Goal: Task Accomplishment & Management: Manage account settings

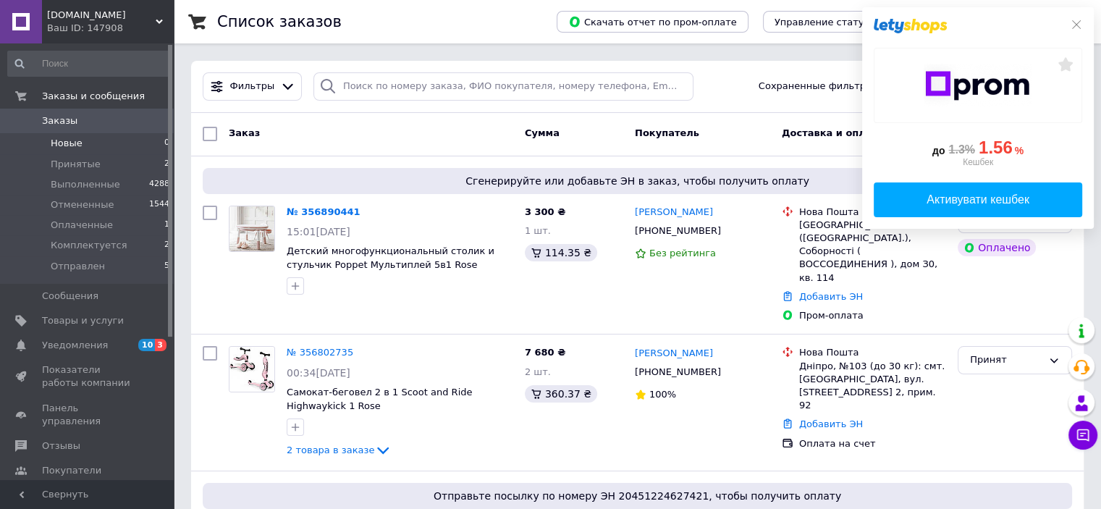
click at [46, 143] on li "Новые 0" at bounding box center [89, 143] width 178 height 20
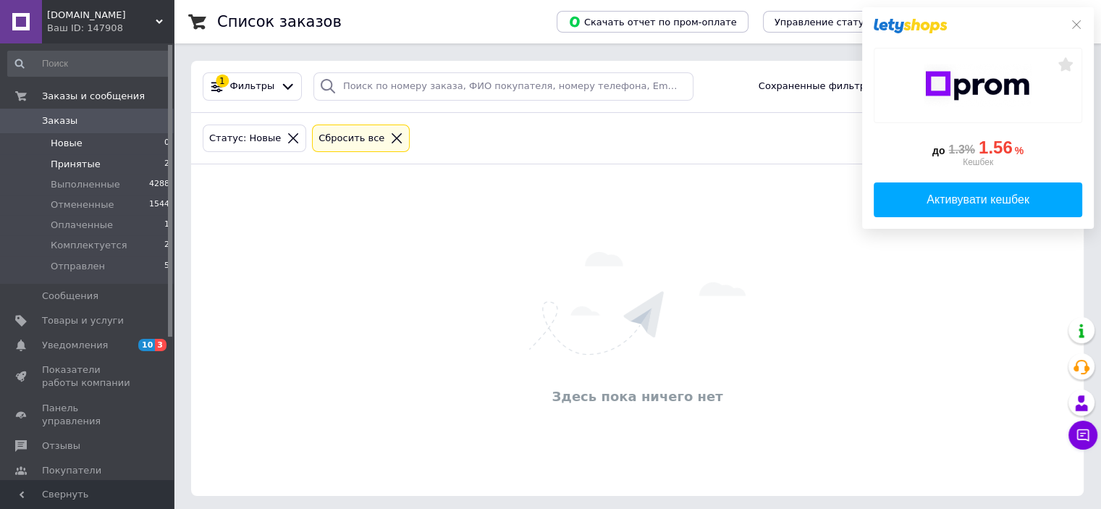
click at [56, 170] on li "Принятые 2" at bounding box center [89, 164] width 178 height 20
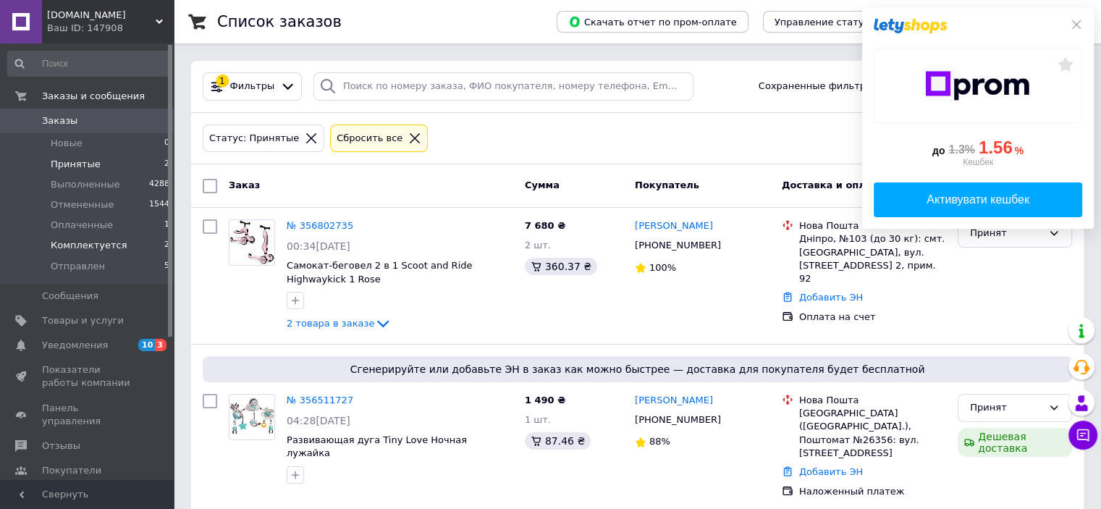
click at [83, 248] on span "Комплектуется" at bounding box center [89, 245] width 76 height 13
